Goal: Task Accomplishment & Management: Manage account settings

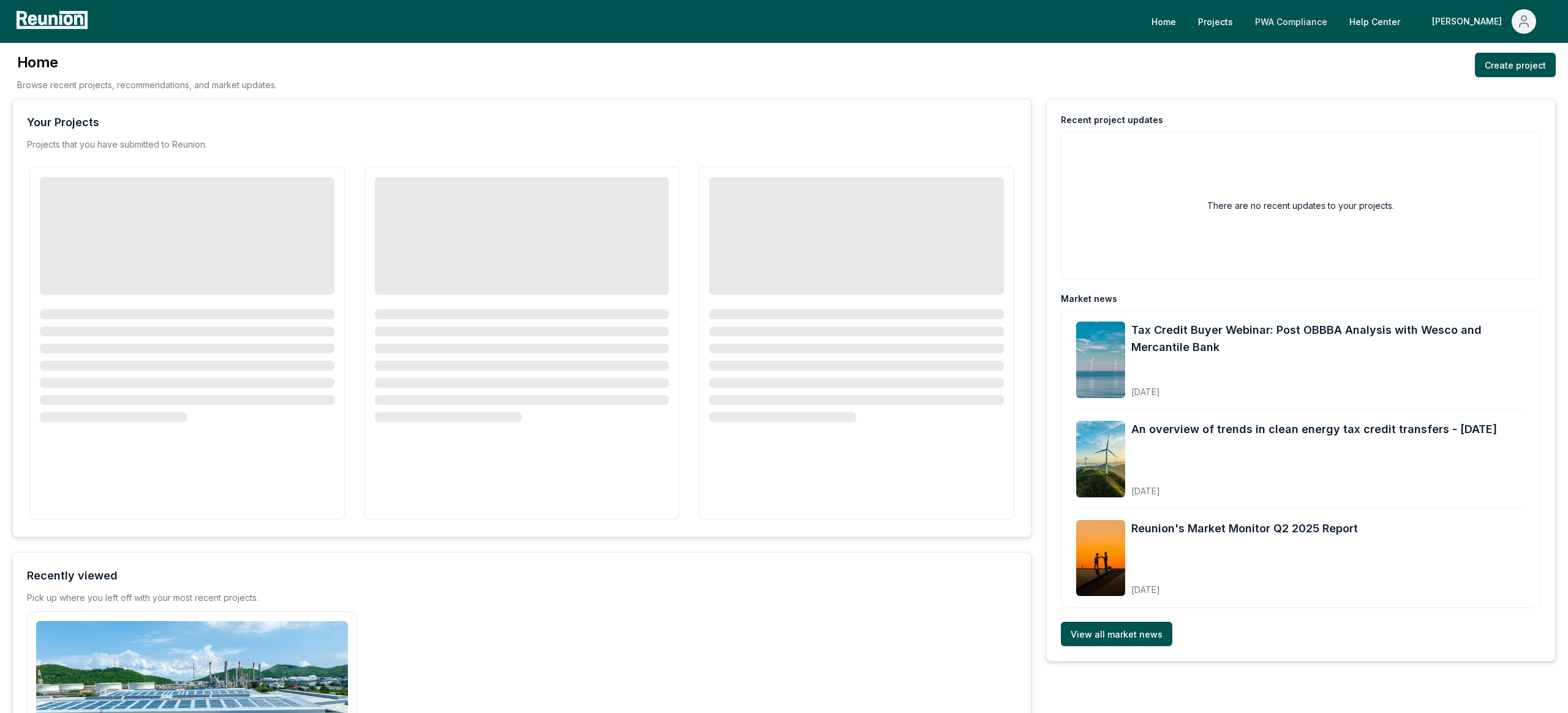
click at [1330, 25] on link "PWA Compliance" at bounding box center [1291, 21] width 92 height 24
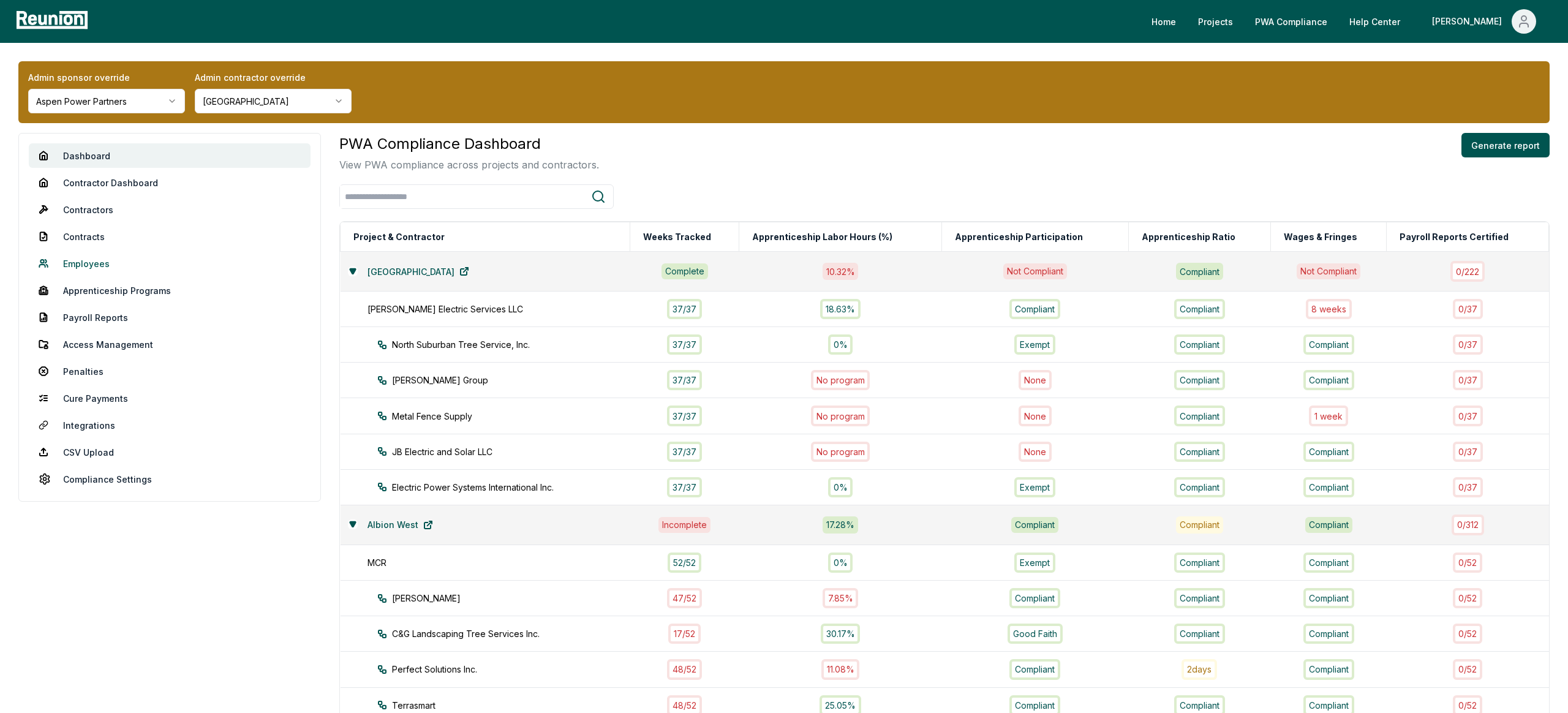
click at [100, 263] on link "Employees" at bounding box center [169, 262] width 282 height 24
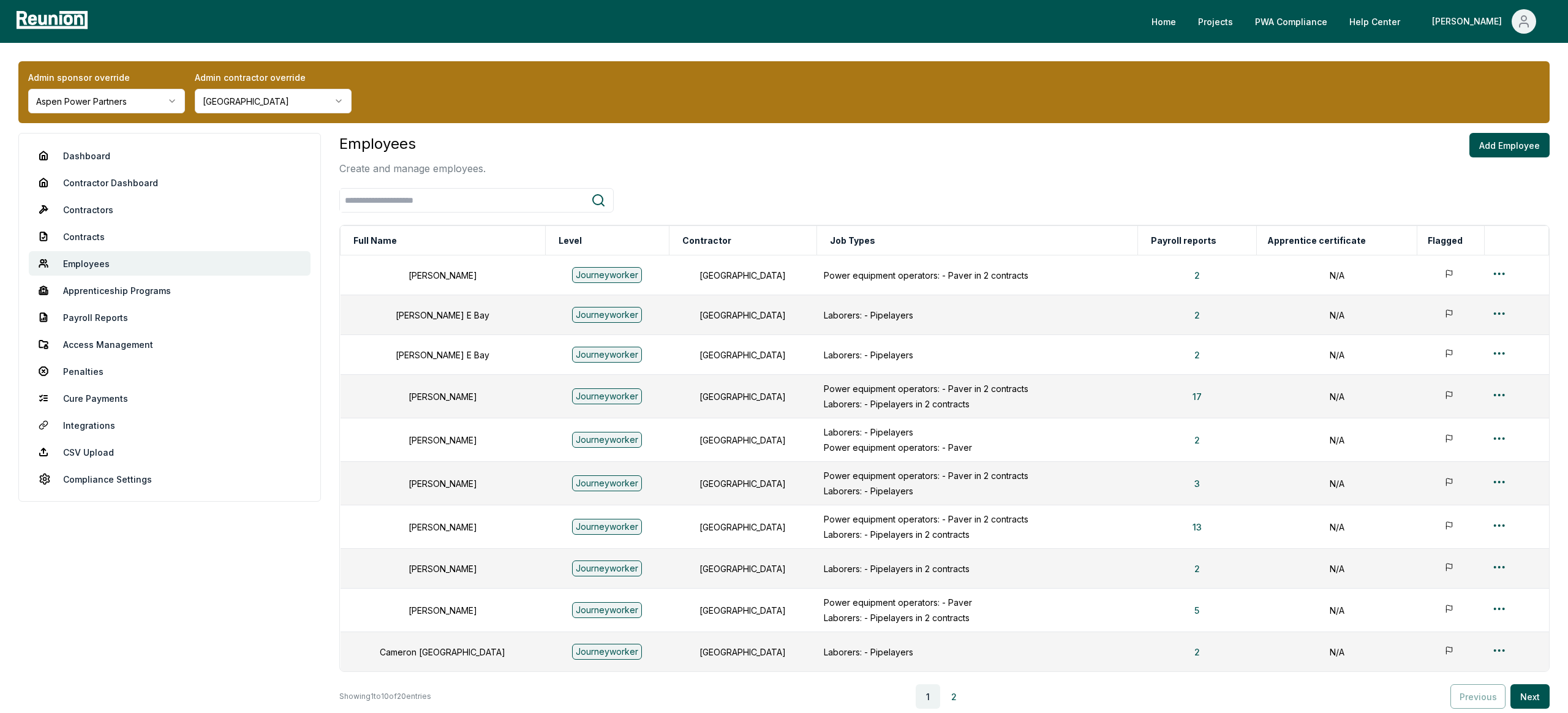
click at [123, 102] on html "Please visit us on your desktop We're working on making our marketplace mobile-…" at bounding box center [784, 412] width 1568 height 825
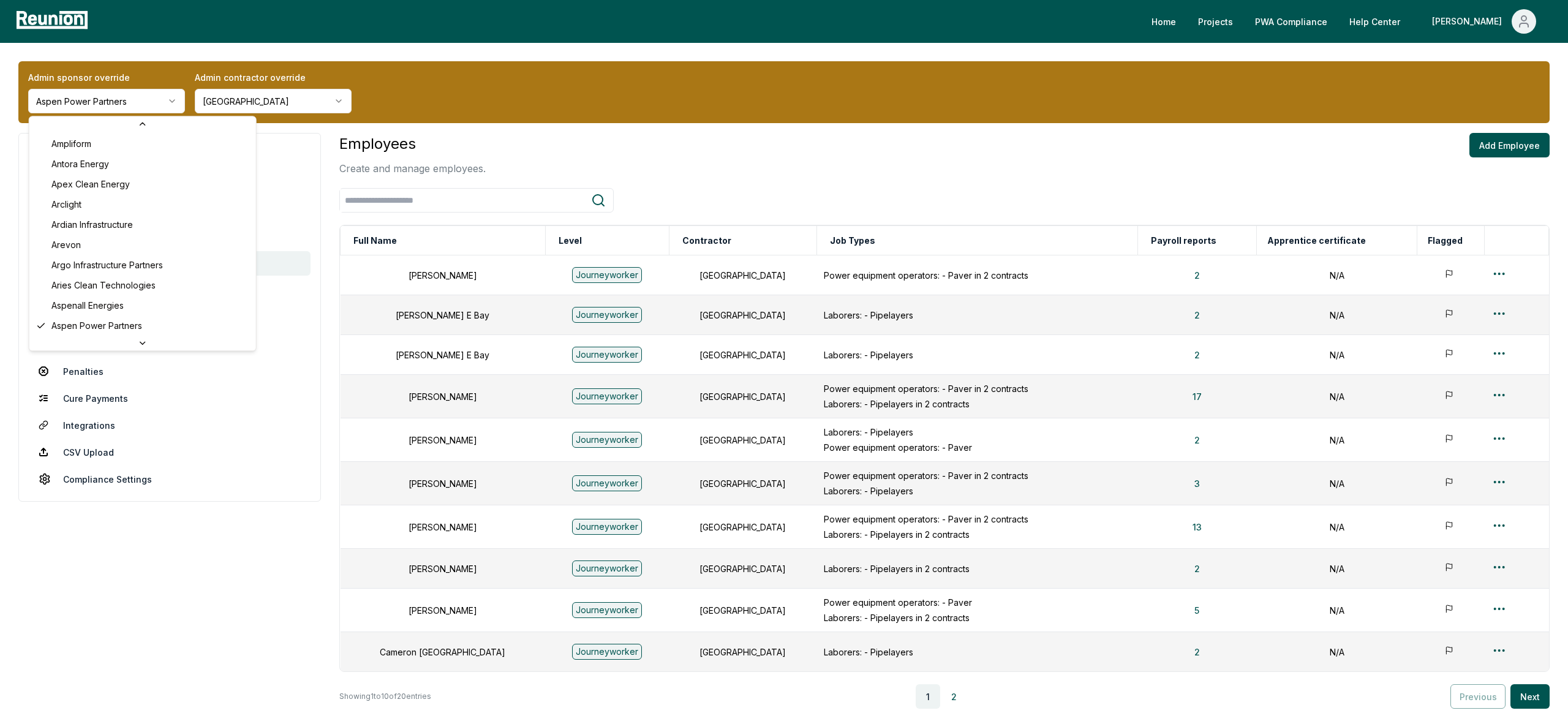
scroll to position [1789, 0]
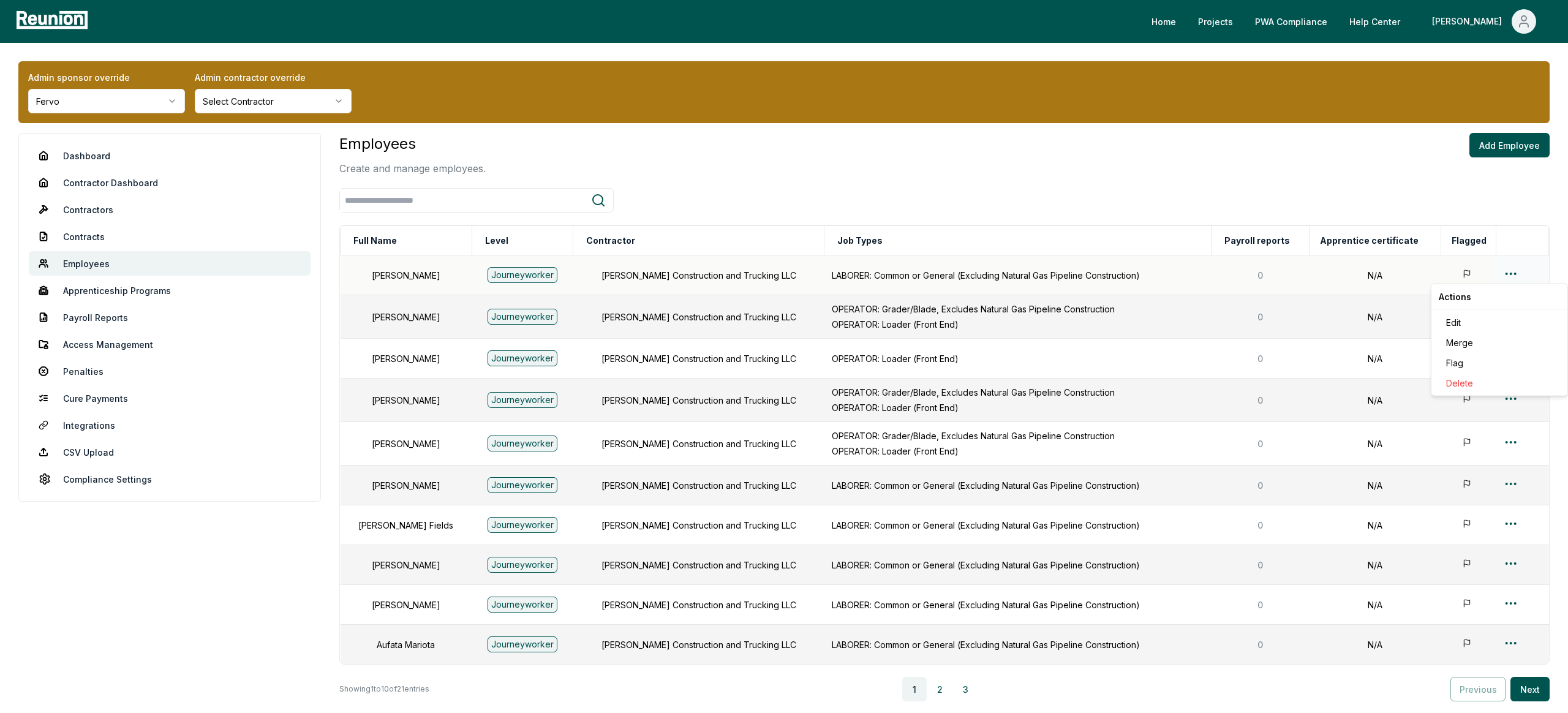
click at [1505, 270] on html "Please visit us on your desktop We're working on making our marketplace mobile-…" at bounding box center [784, 408] width 1568 height 818
click at [1462, 325] on div "Edit" at bounding box center [1498, 322] width 117 height 21
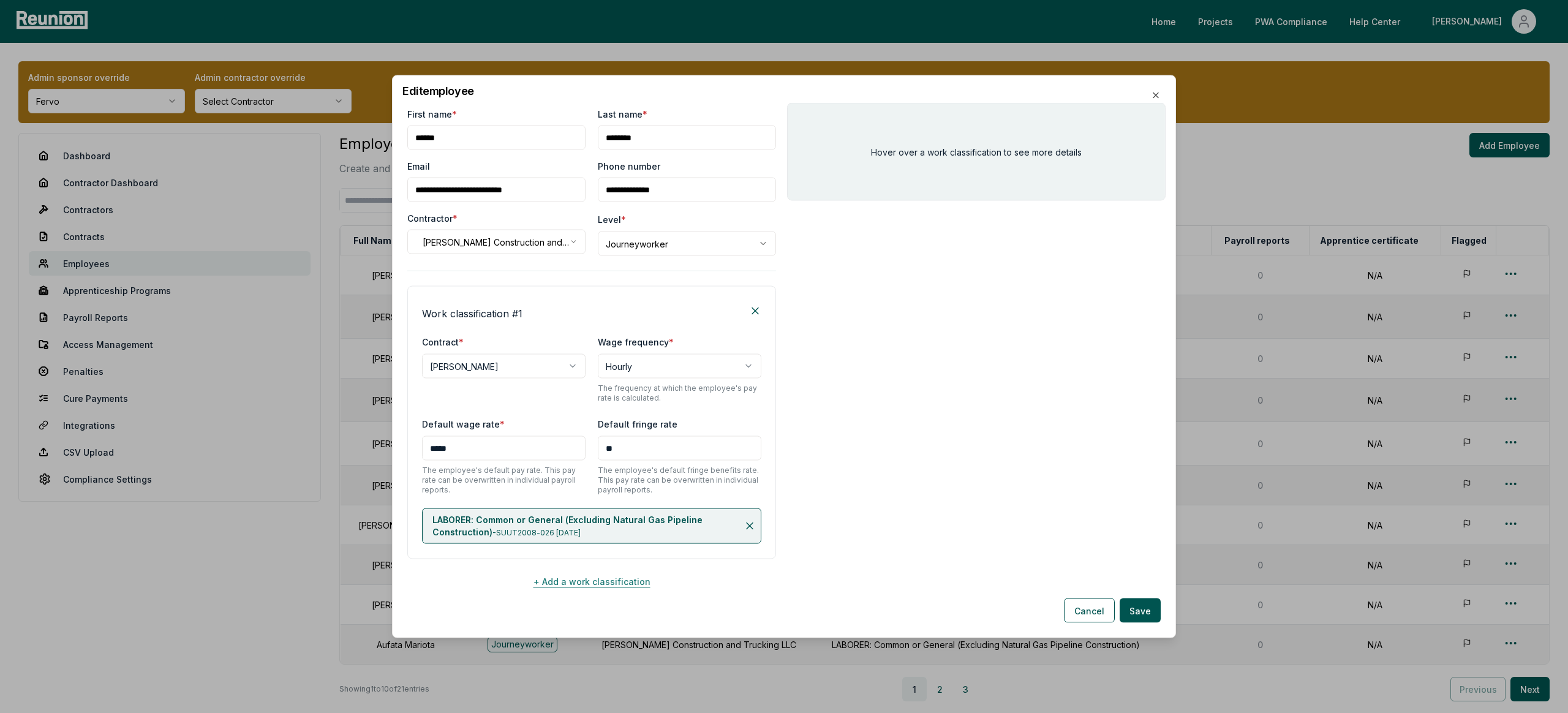
click at [638, 581] on button "+ Add a work classification" at bounding box center [592, 581] width 368 height 24
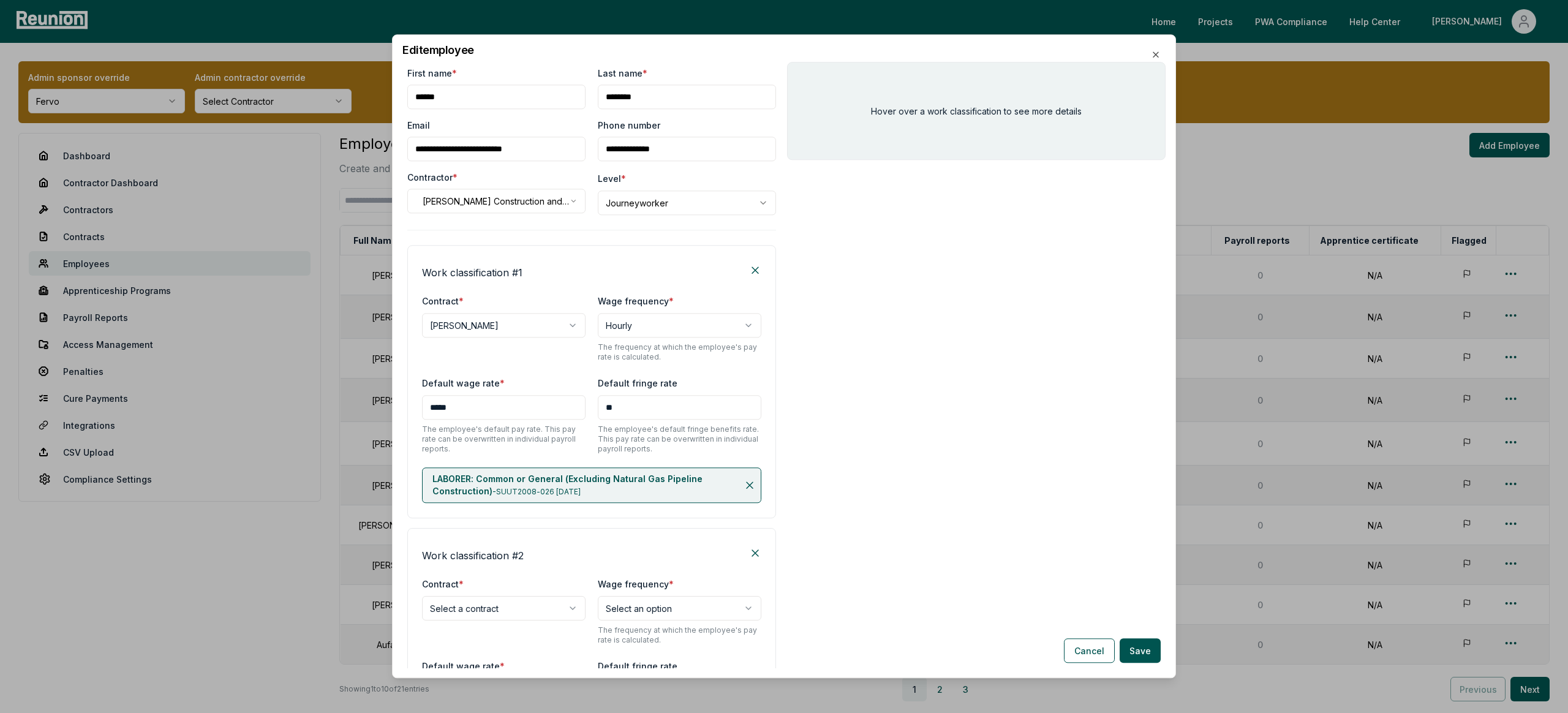
scroll to position [297, 0]
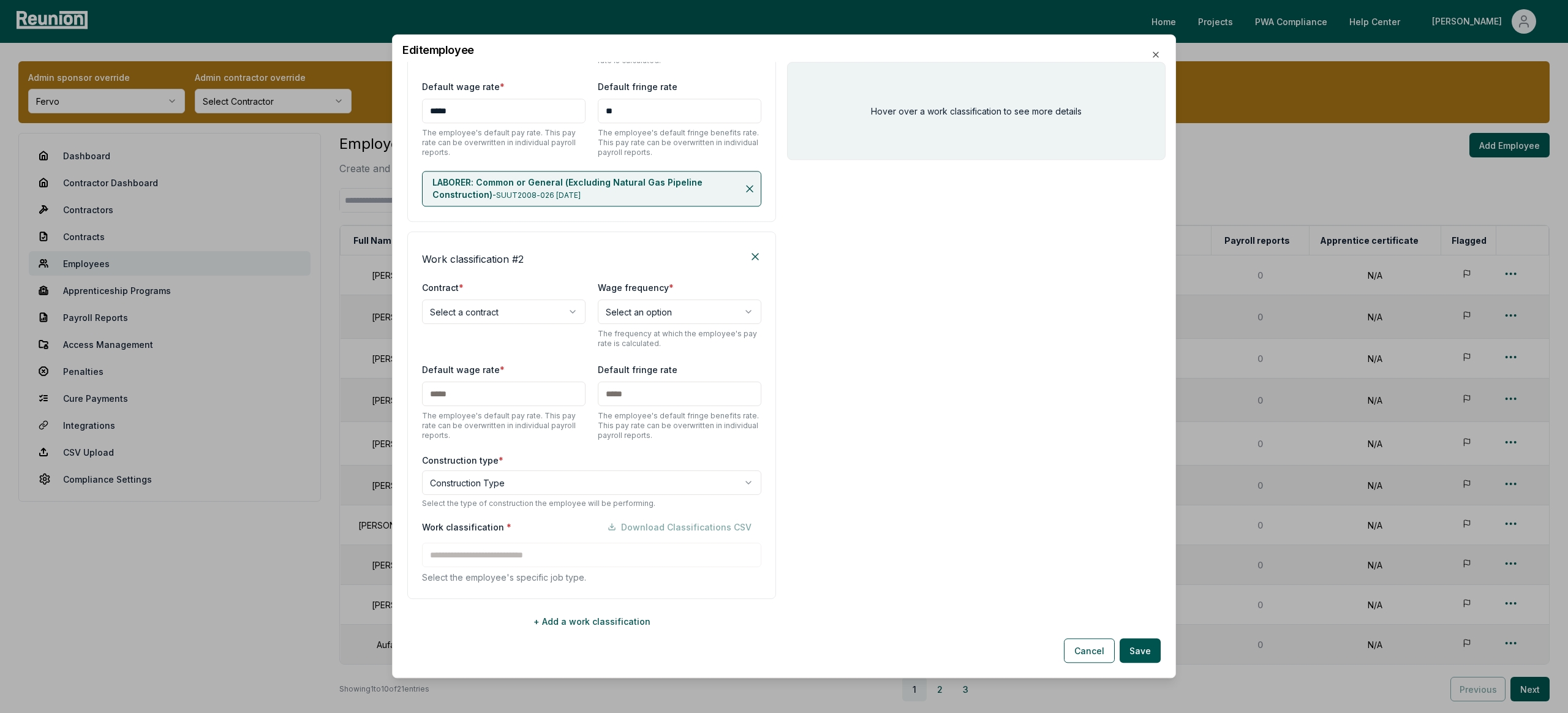
click at [510, 475] on body "Please visit us on your desktop We're working on making our marketplace mobile-…" at bounding box center [784, 408] width 1568 height 818
select select "*****"
click at [505, 322] on body "Please visit us on your desktop We're working on making our marketplace mobile-…" at bounding box center [784, 408] width 1568 height 818
select select "**********"
click at [532, 556] on div "Work classification * Download Classifications CSV Select the employee's specif…" at bounding box center [592, 548] width 339 height 70
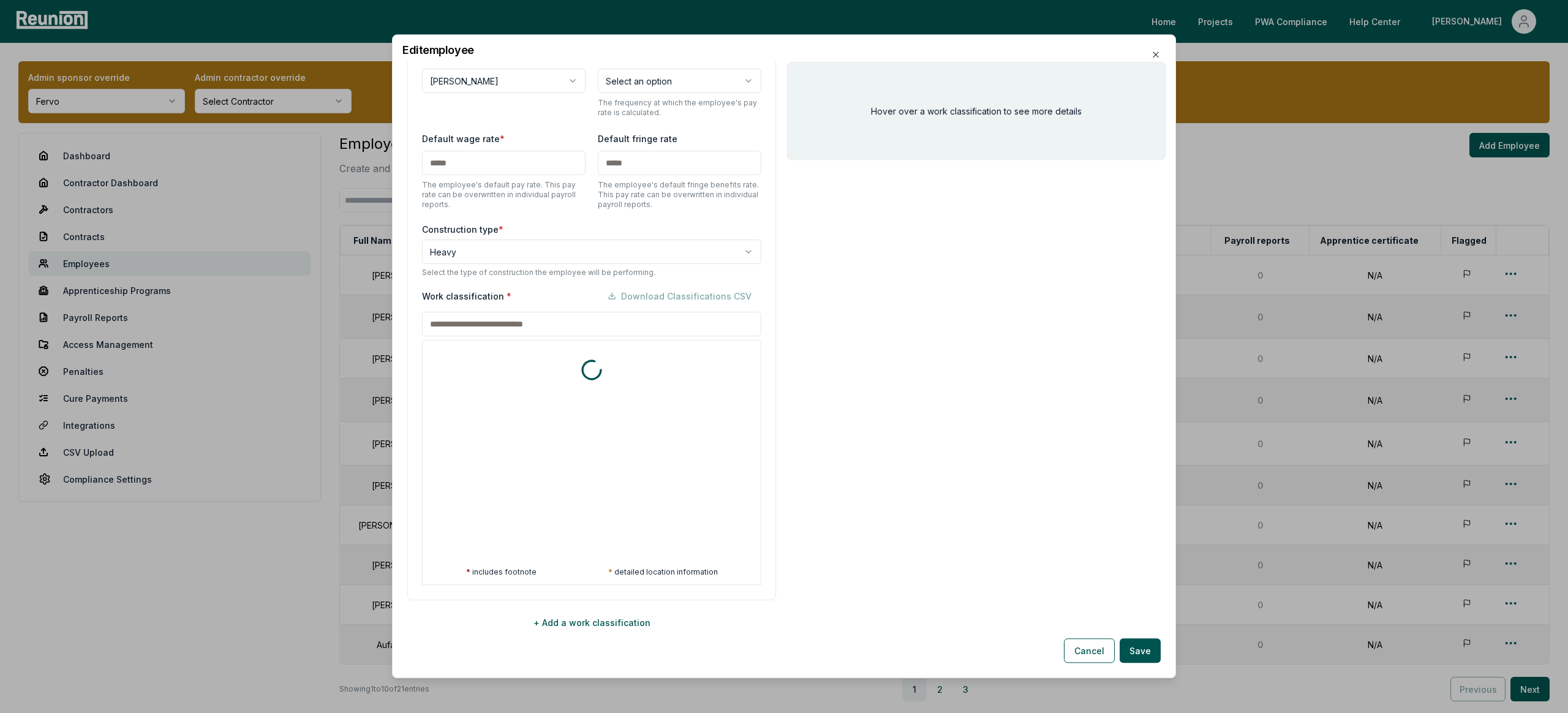
scroll to position [529, 0]
click at [583, 251] on body "Please visit us on your desktop We're working on making our marketplace mobile-…" at bounding box center [784, 408] width 1568 height 818
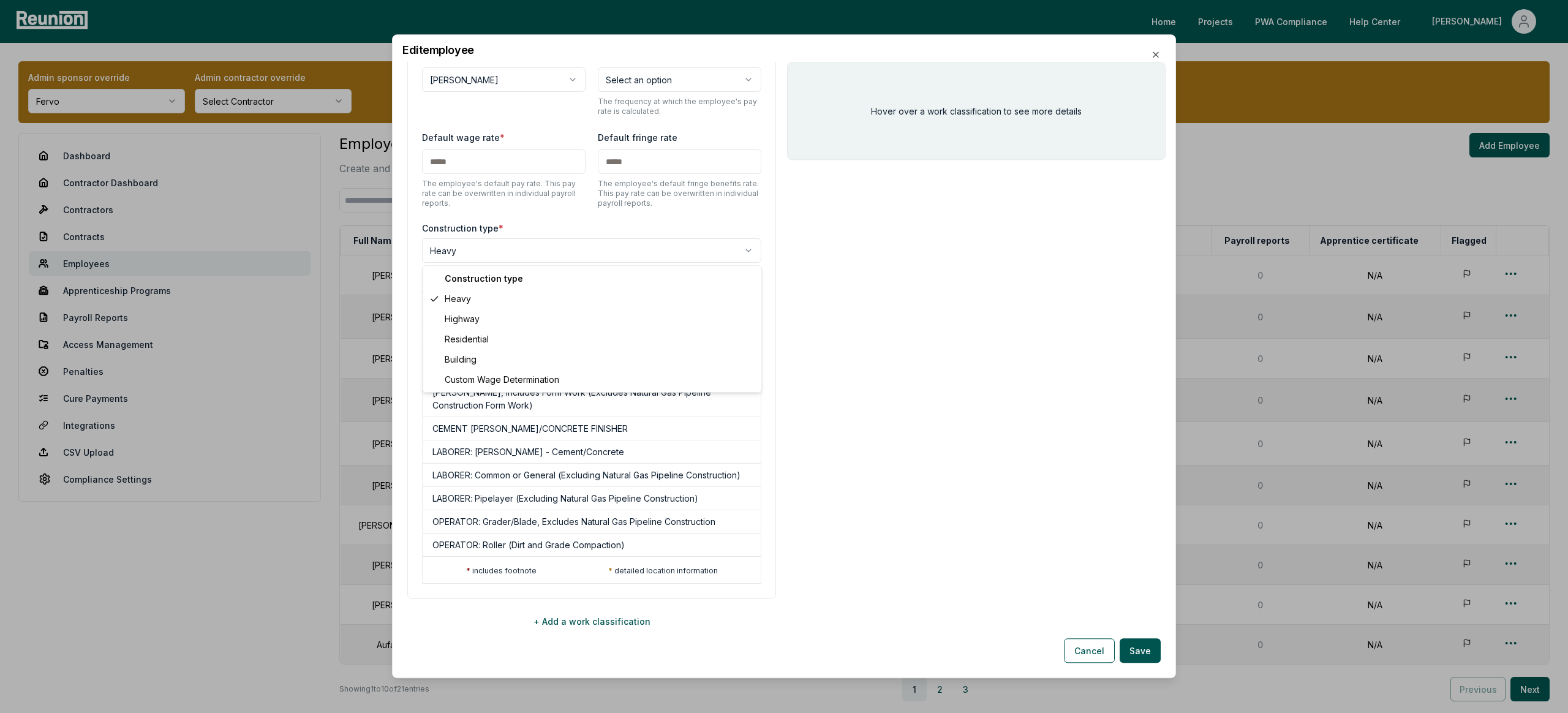
select select "**********"
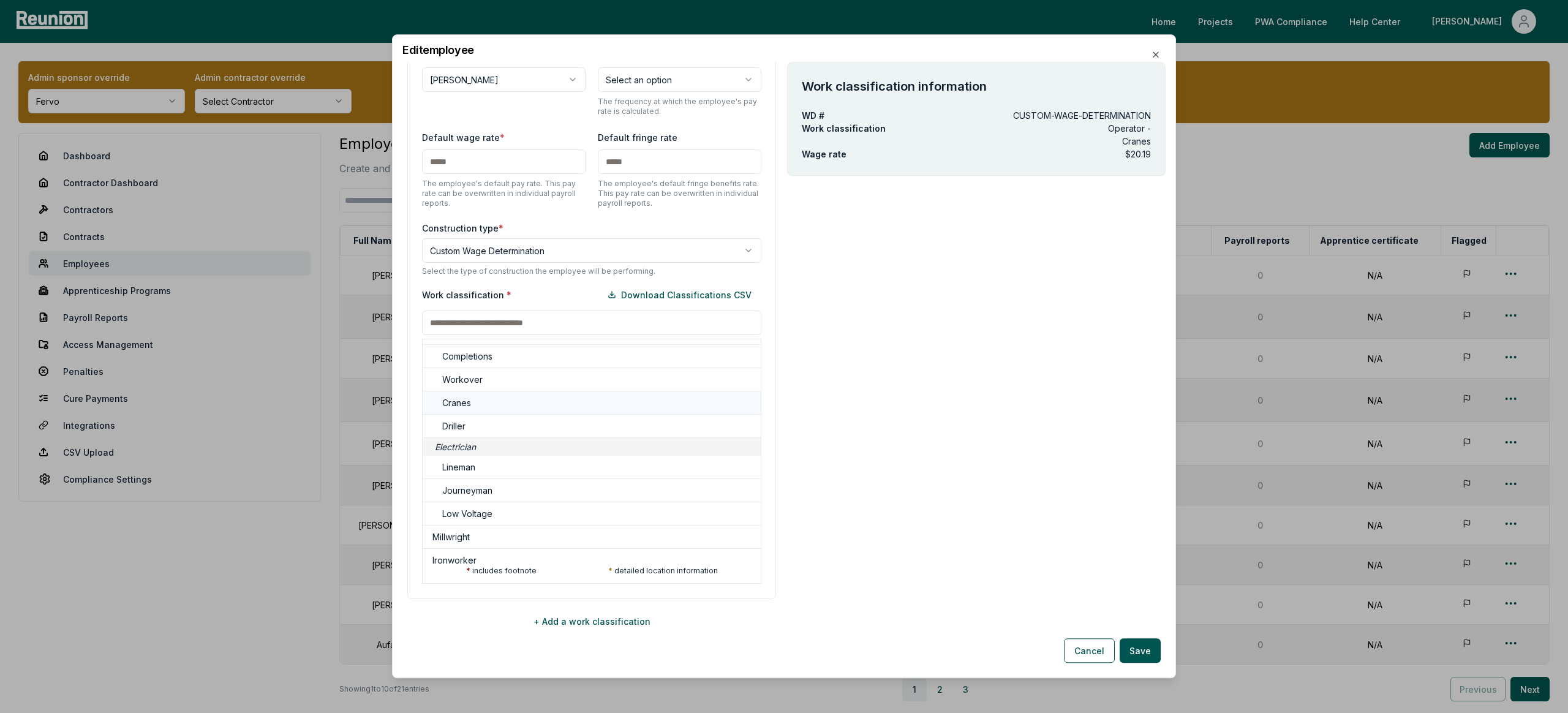
scroll to position [215, 0]
